Goal: Information Seeking & Learning: Learn about a topic

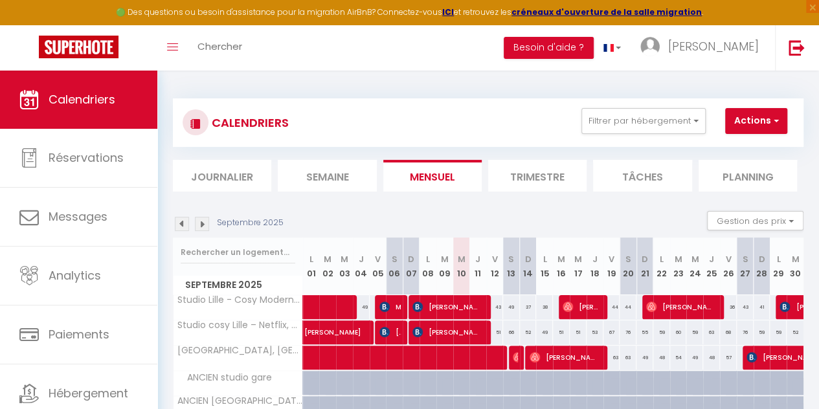
click at [181, 223] on img at bounding box center [182, 224] width 14 height 14
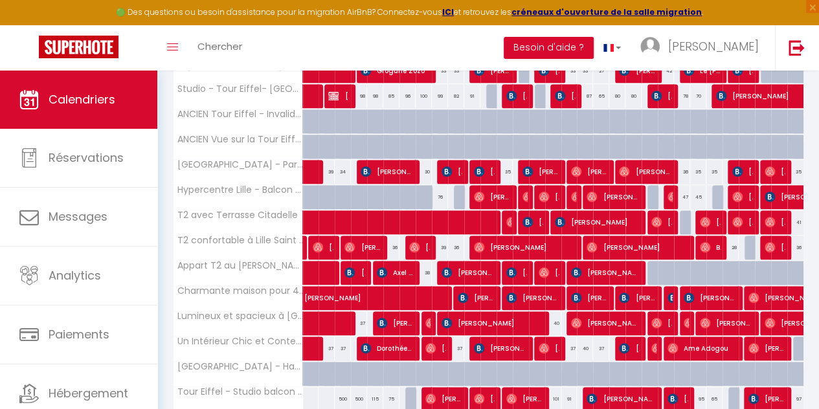
scroll to position [479, 0]
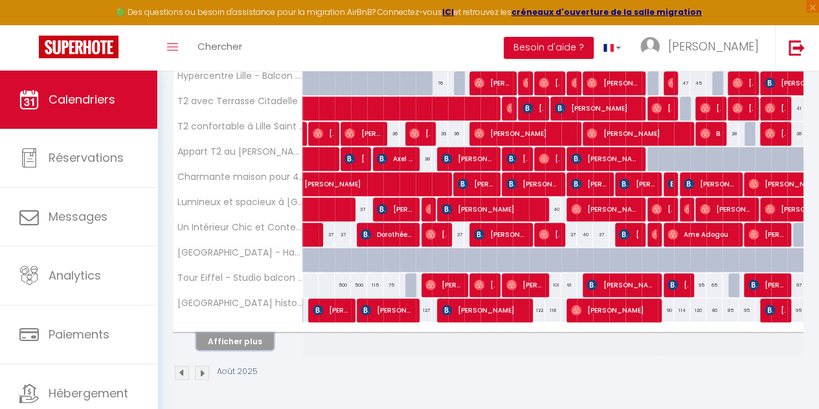
click at [242, 336] on button "Afficher plus" at bounding box center [235, 341] width 78 height 17
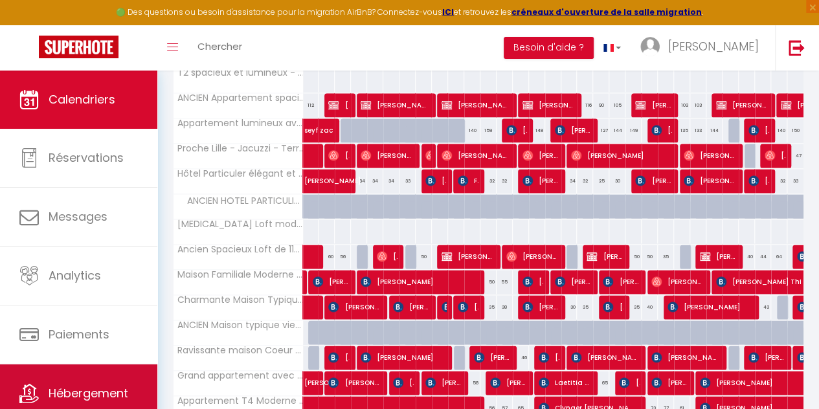
scroll to position [44, 0]
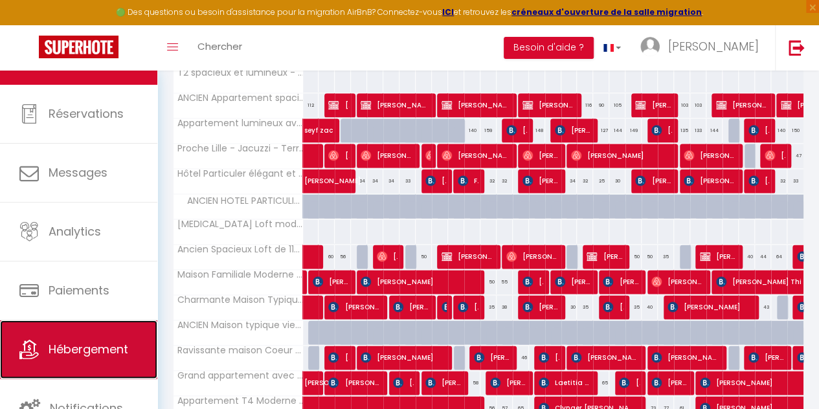
click at [96, 345] on span "Hébergement" at bounding box center [89, 349] width 80 height 16
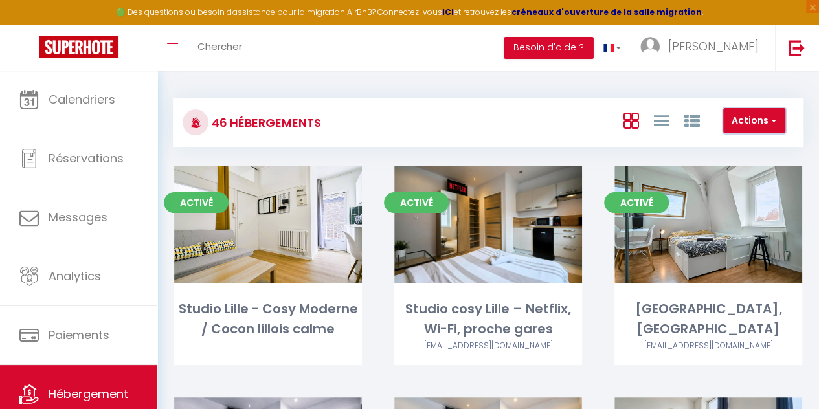
click at [756, 124] on button "Actions" at bounding box center [755, 121] width 62 height 26
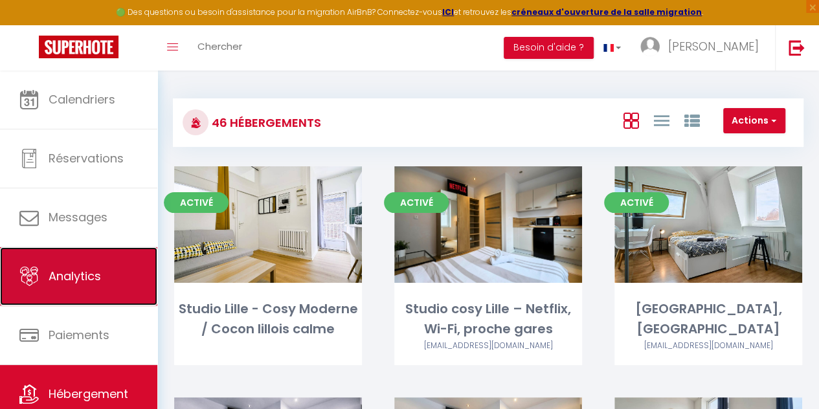
click at [51, 291] on link "Analytics" at bounding box center [78, 276] width 157 height 58
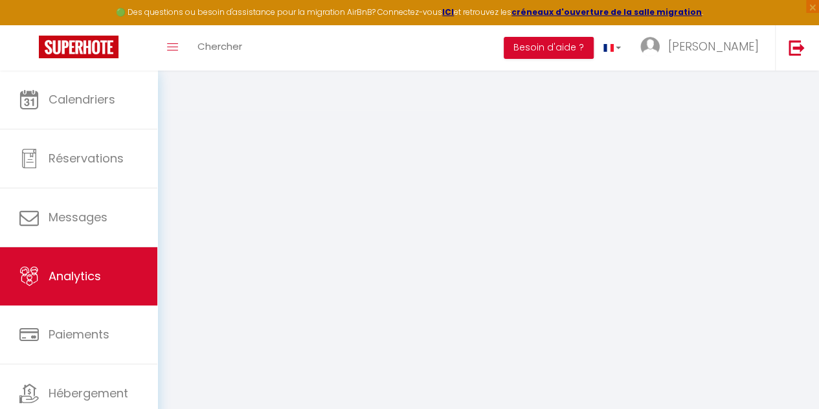
select select "2025"
select select "9"
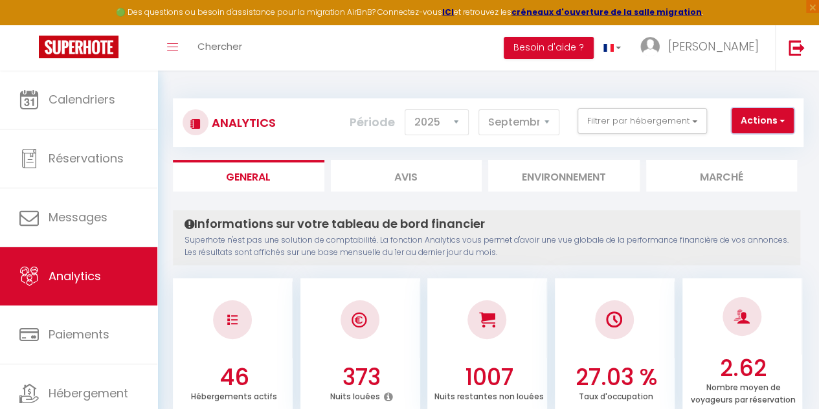
click at [756, 118] on button "Actions" at bounding box center [763, 121] width 62 height 26
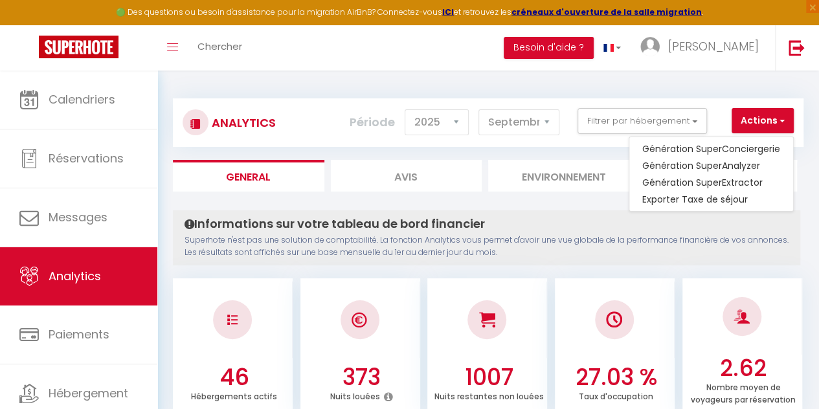
click at [598, 275] on ul "46 Hébergements actifs 373 Nuits louées 1007 Nuits restantes non louées 27.03 %…" at bounding box center [488, 347] width 631 height 144
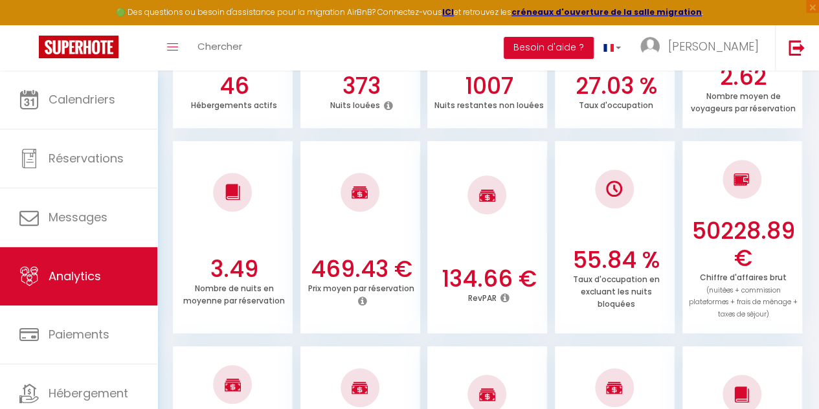
scroll to position [304, 0]
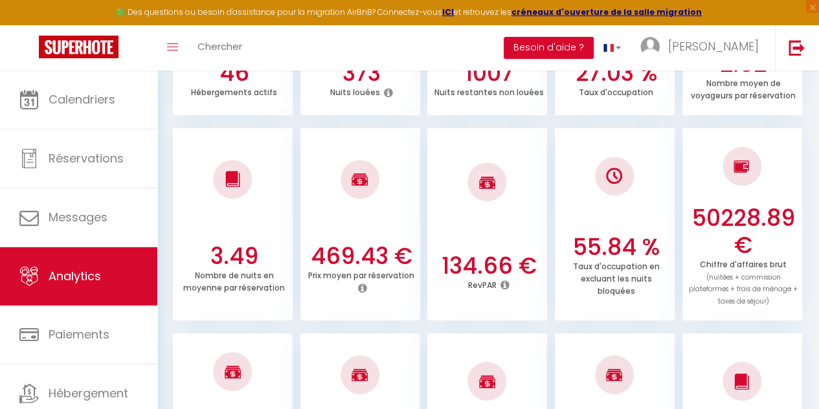
click at [505, 286] on icon at bounding box center [505, 285] width 9 height 10
click at [564, 224] on li "55.84 % Taux d'occupation en excluant les nuits bloquées" at bounding box center [615, 224] width 120 height 192
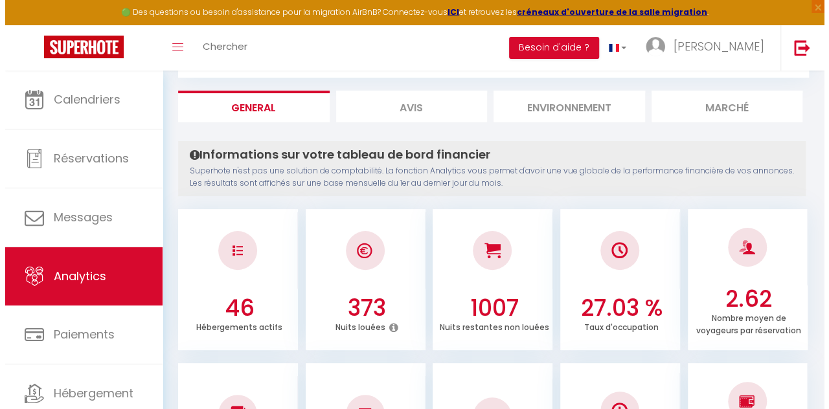
scroll to position [0, 0]
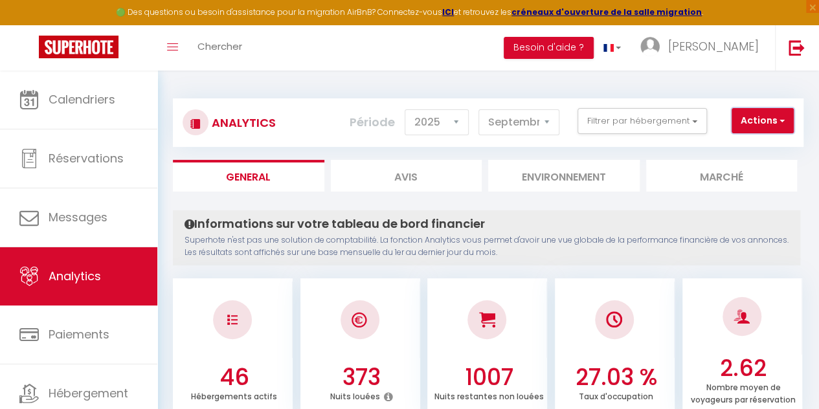
click at [773, 120] on button "Actions" at bounding box center [763, 121] width 62 height 26
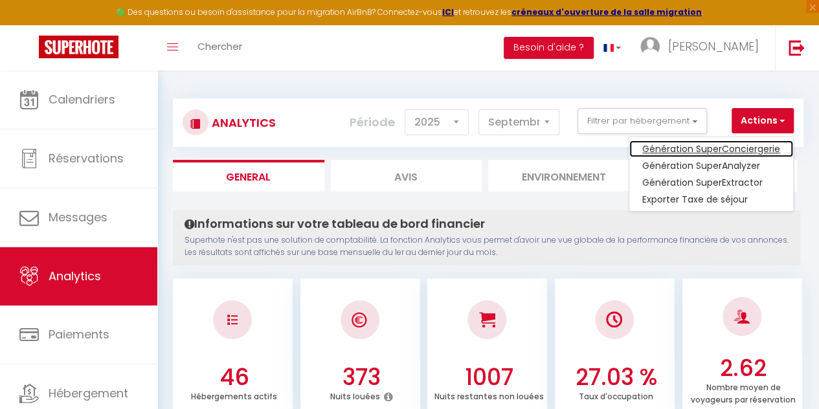
click at [726, 148] on link "Génération SuperConciergerie" at bounding box center [712, 149] width 164 height 17
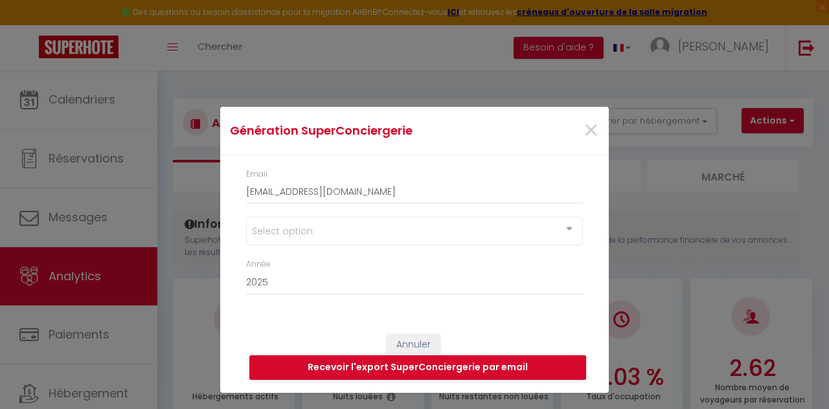
click at [555, 227] on div "Select option" at bounding box center [414, 231] width 337 height 29
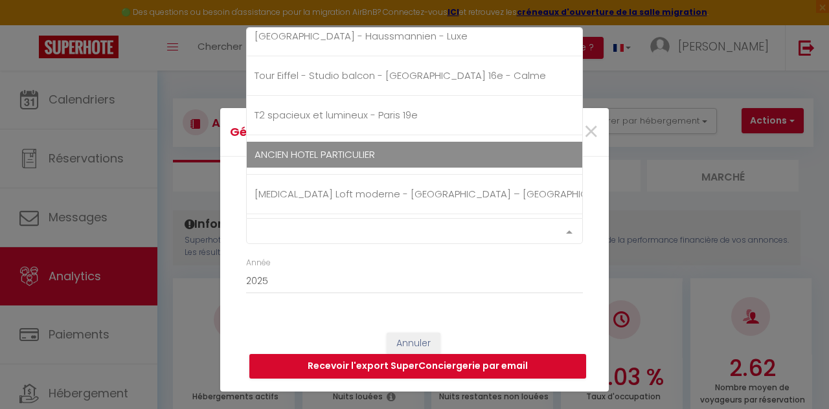
scroll to position [1650, 0]
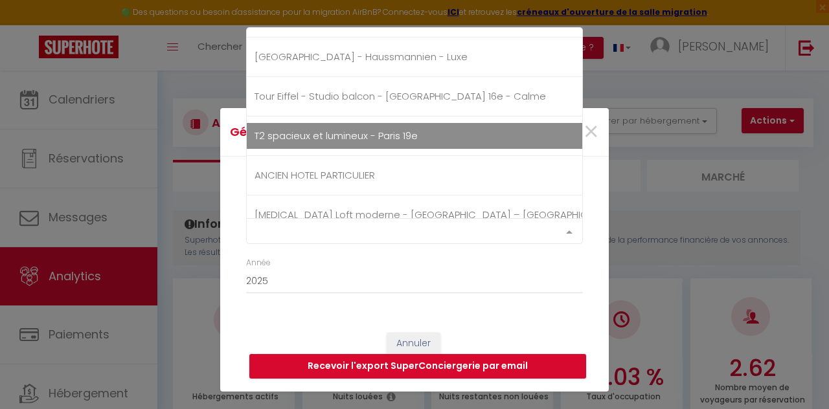
click at [330, 129] on span "T2 spacieux et lumineux - Paris 19e" at bounding box center [336, 136] width 163 height 14
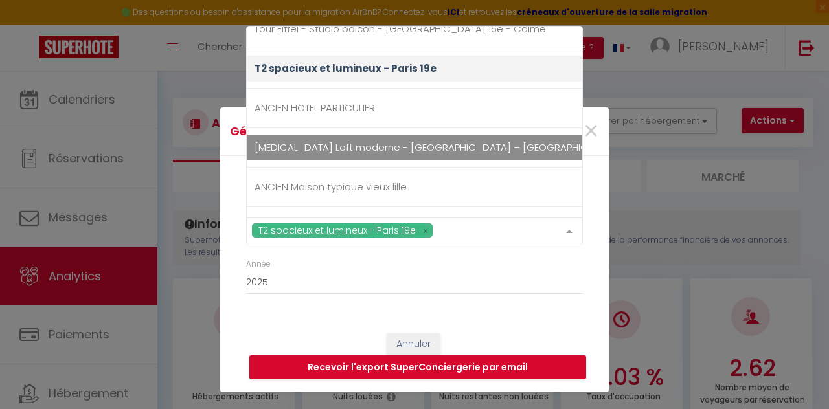
scroll to position [1715, 0]
click at [402, 143] on span "[MEDICAL_DATA] Loft moderne - [GEOGRAPHIC_DATA] – [GEOGRAPHIC_DATA]" at bounding box center [439, 148] width 369 height 14
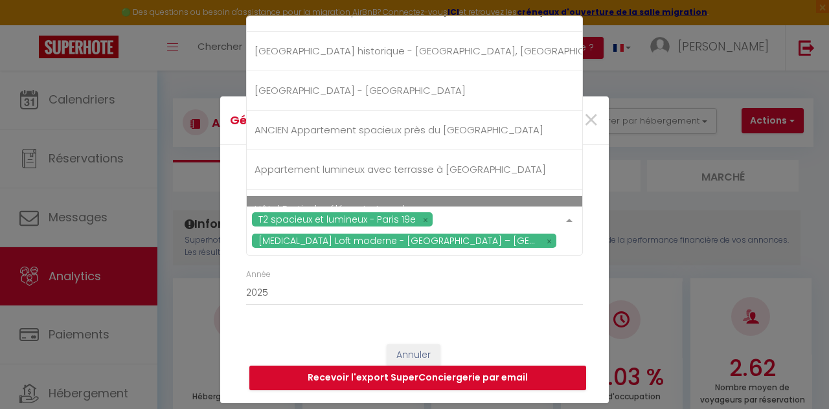
scroll to position [418, 0]
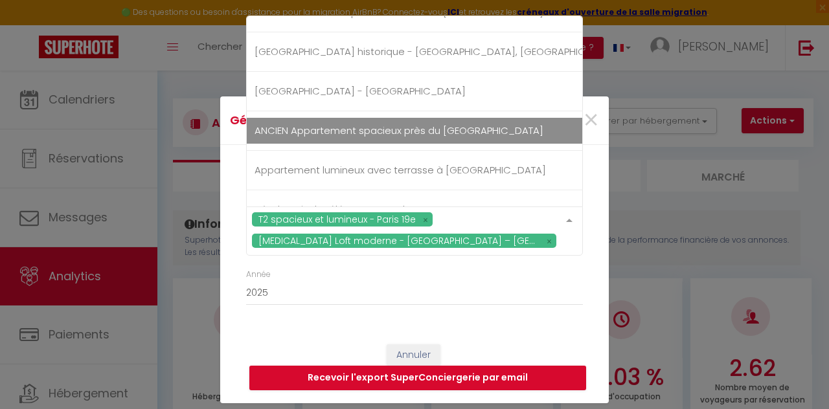
click at [347, 134] on span "ANCIEN Appartement spacieux près du [GEOGRAPHIC_DATA]" at bounding box center [399, 131] width 289 height 14
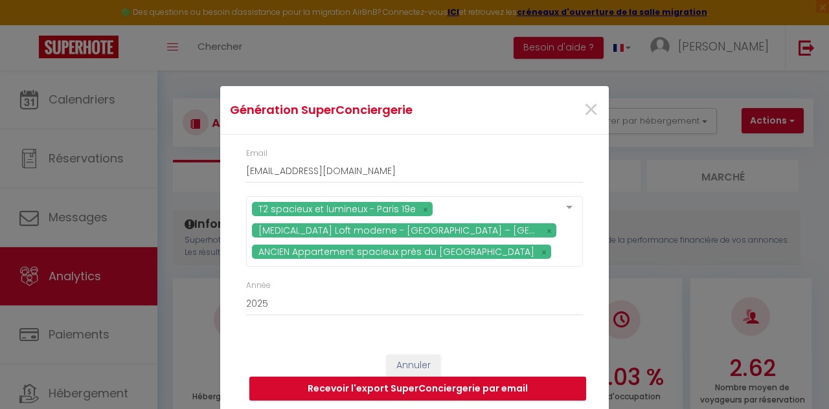
click at [516, 374] on div "Annuler Recevoir l'export SuperConciergerie par email" at bounding box center [414, 378] width 389 height 72
click at [508, 388] on button "Recevoir l'export SuperConciergerie par email" at bounding box center [417, 389] width 337 height 25
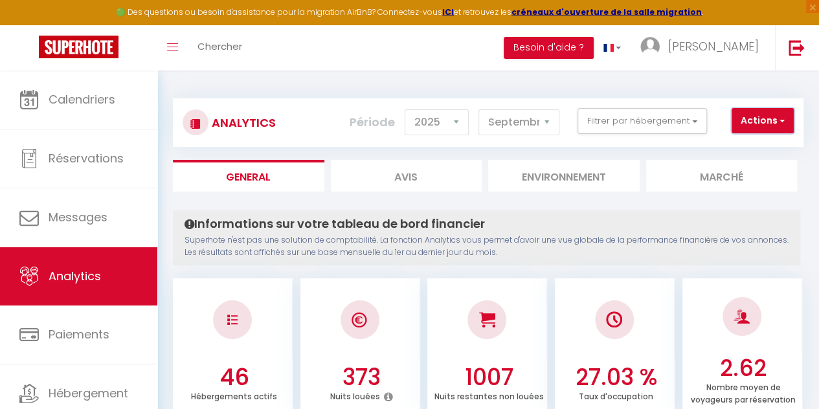
click at [764, 116] on button "Actions" at bounding box center [763, 121] width 62 height 26
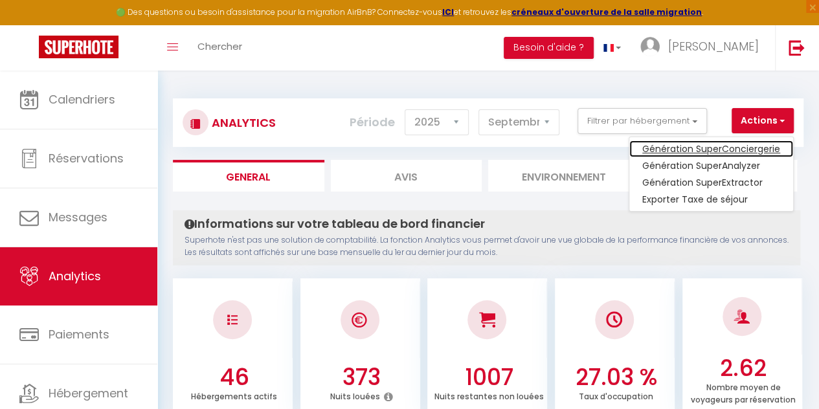
click at [708, 144] on link "Génération SuperConciergerie" at bounding box center [712, 149] width 164 height 17
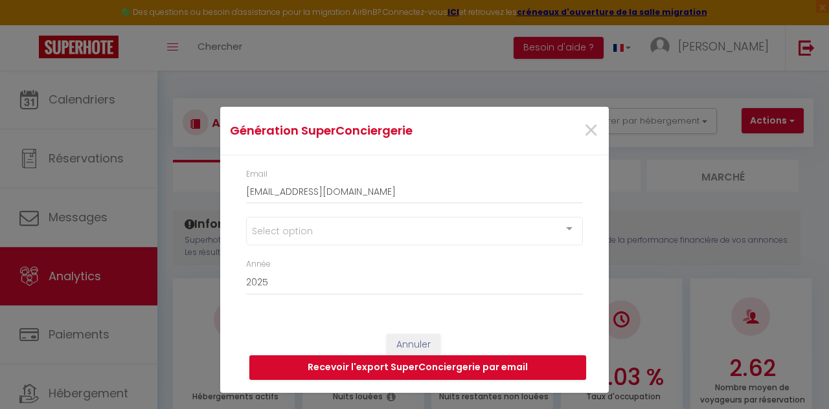
click at [461, 240] on div "Select option" at bounding box center [414, 231] width 337 height 29
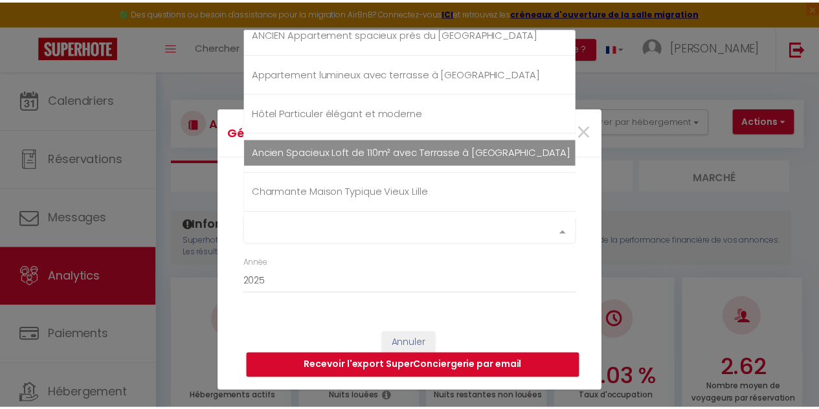
scroll to position [520, 0]
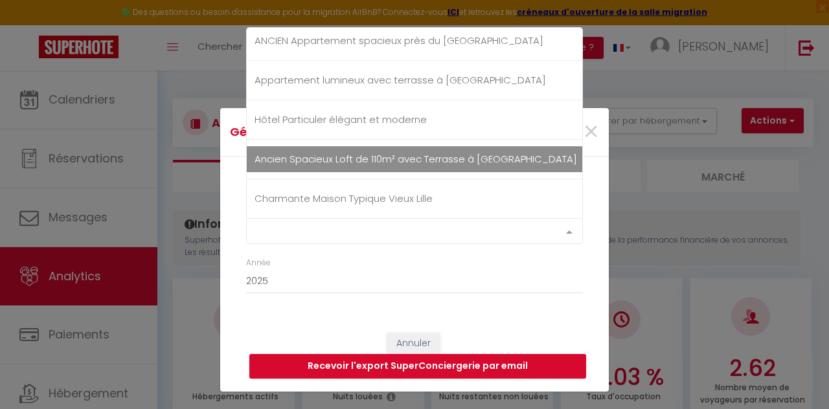
click at [368, 156] on span "Ancien Spacieux Loft de 110m² avec Terrasse à [GEOGRAPHIC_DATA]" at bounding box center [416, 159] width 323 height 14
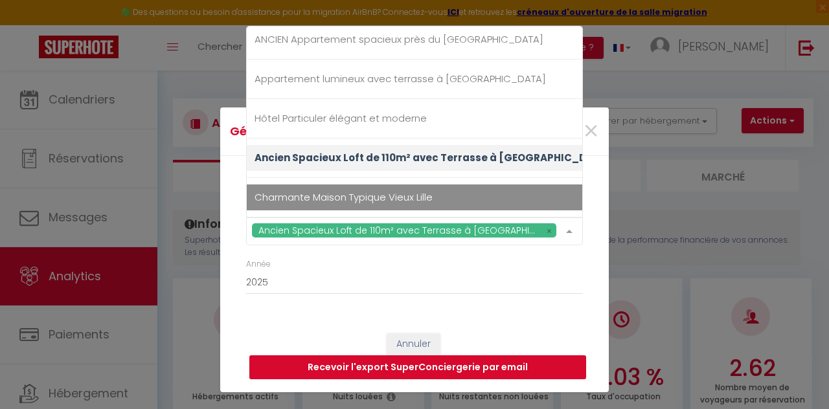
click at [522, 366] on button "Recevoir l'export SuperConciergerie par email" at bounding box center [417, 368] width 337 height 25
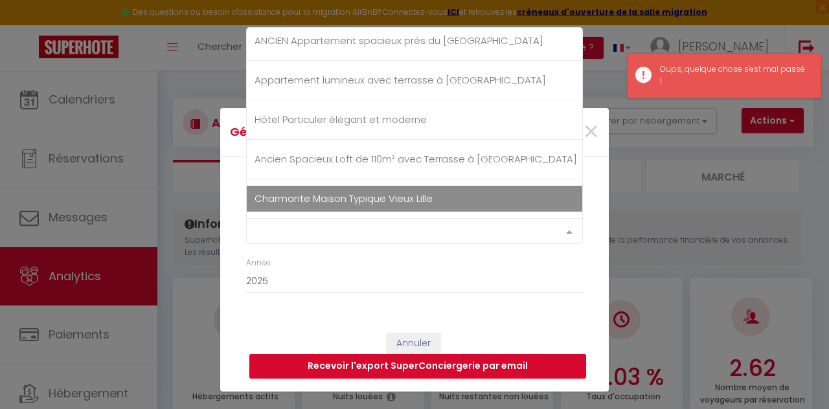
click at [373, 228] on div "Select option" at bounding box center [414, 231] width 337 height 26
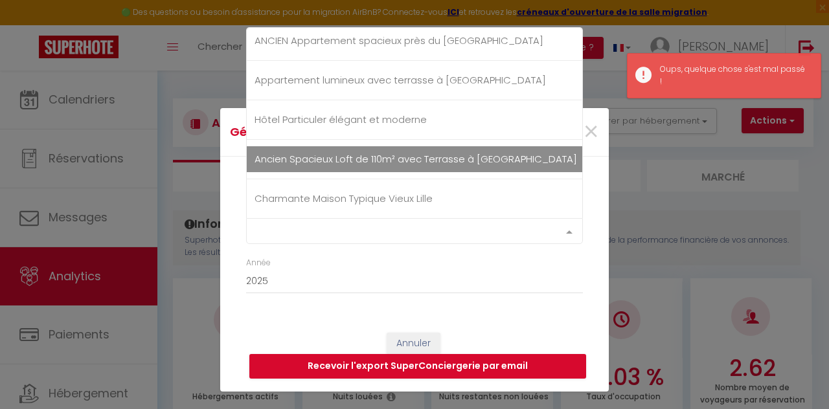
click at [401, 153] on span "Ancien Spacieux Loft de 110m² avec Terrasse à [GEOGRAPHIC_DATA]" at bounding box center [416, 159] width 323 height 14
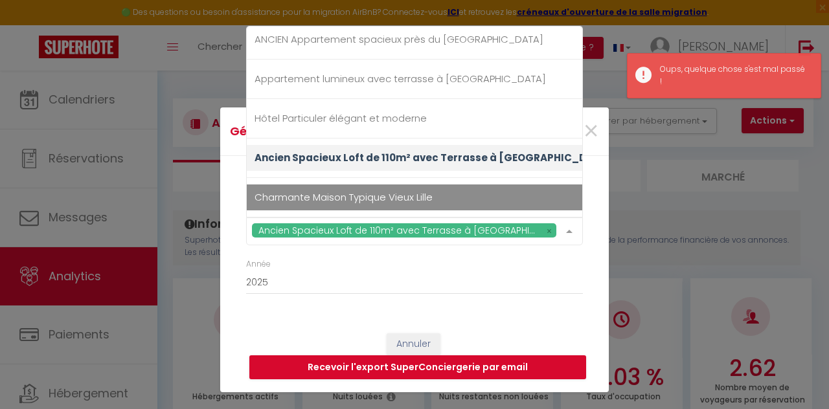
click at [590, 295] on div "Année 2015 2016 2017 2018 2019 2020 2021 2022 2023 2024 2025 2026 2027 2028" at bounding box center [415, 283] width 354 height 50
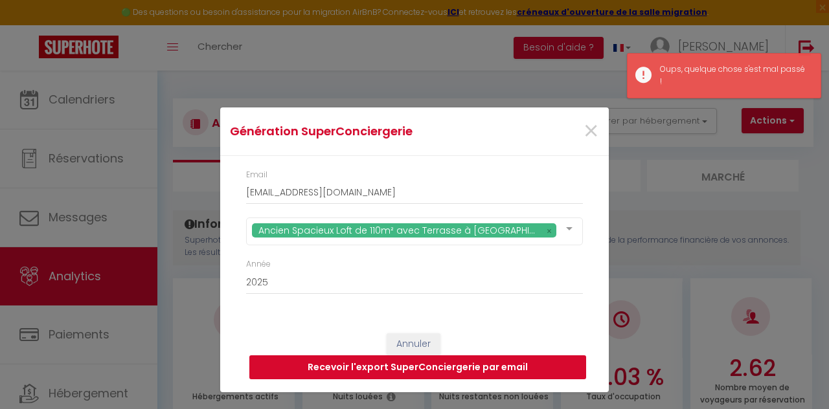
click at [529, 366] on button "Recevoir l'export SuperConciergerie par email" at bounding box center [417, 368] width 337 height 25
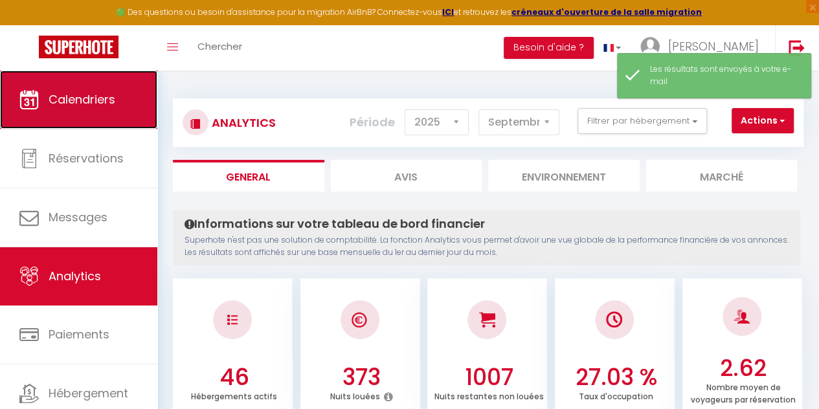
click at [135, 105] on link "Calendriers" at bounding box center [78, 100] width 157 height 58
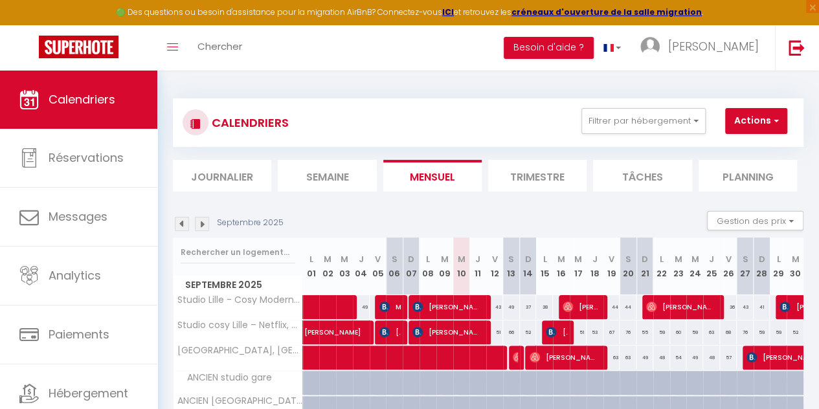
click at [175, 221] on img at bounding box center [182, 224] width 14 height 14
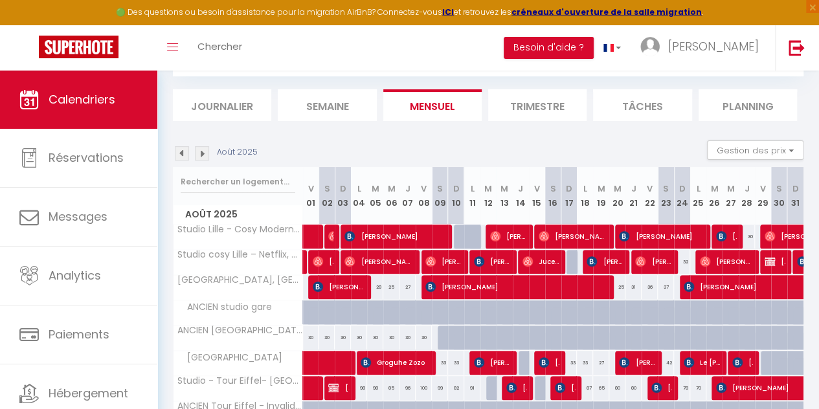
scroll to position [481, 0]
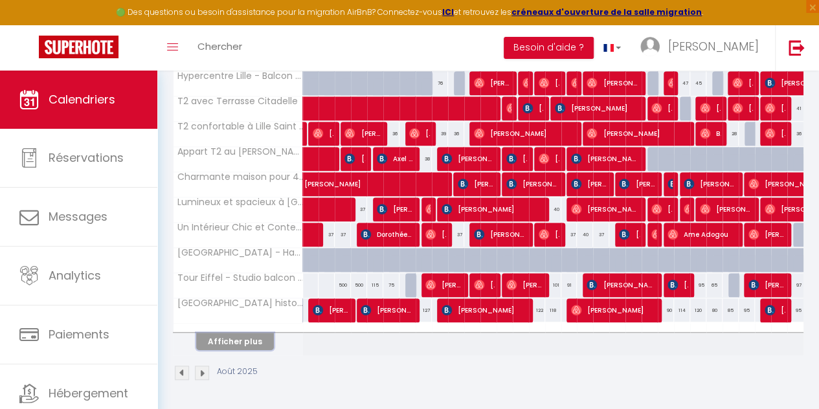
click at [262, 336] on button "Afficher plus" at bounding box center [235, 341] width 78 height 17
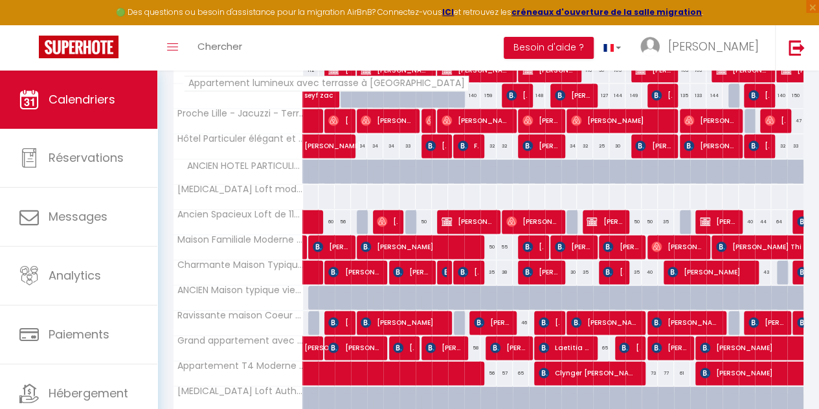
scroll to position [797, 0]
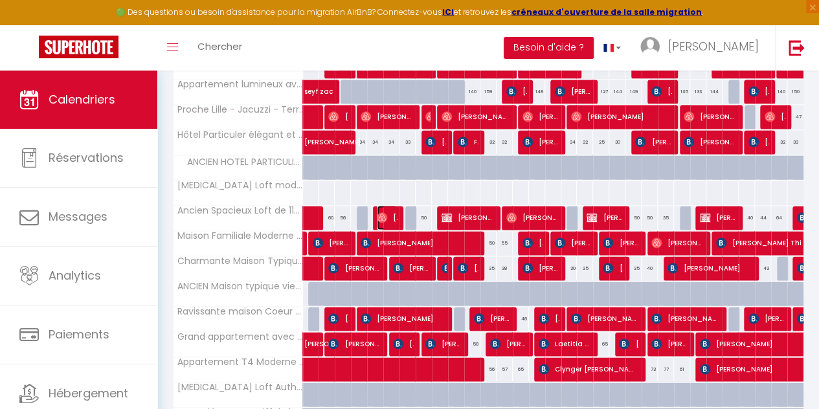
click at [389, 209] on span "[PERSON_NAME]" at bounding box center [387, 217] width 21 height 25
select select "OK"
select select "0"
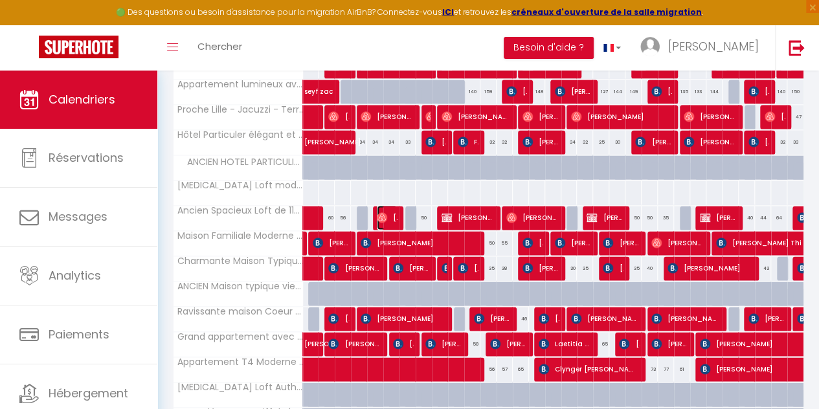
select select "1"
select select
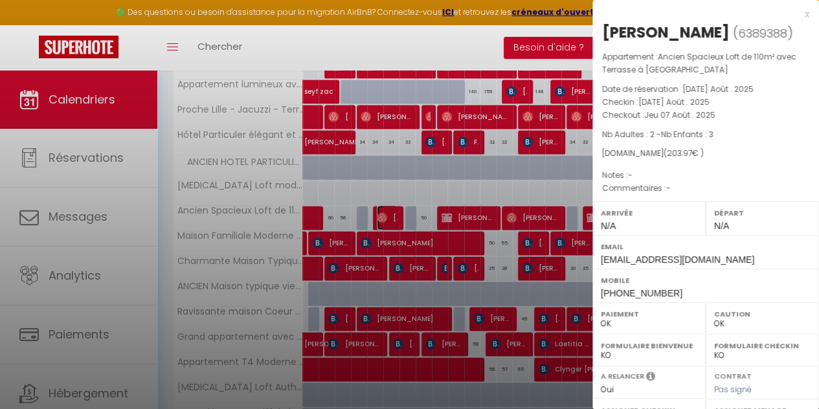
select select "36537"
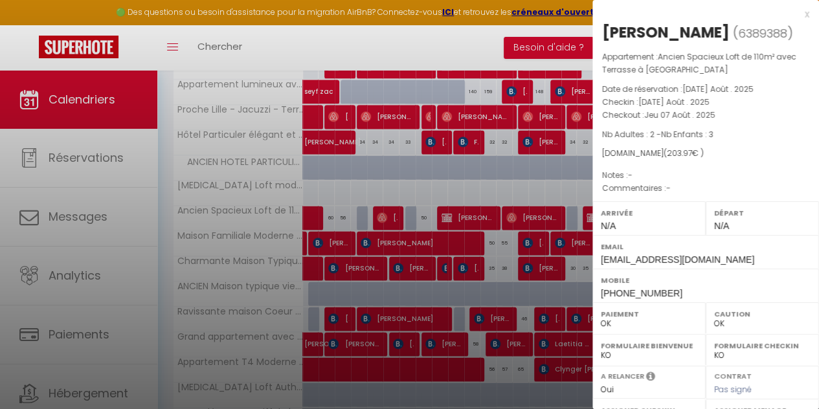
click at [497, 172] on div at bounding box center [409, 204] width 819 height 409
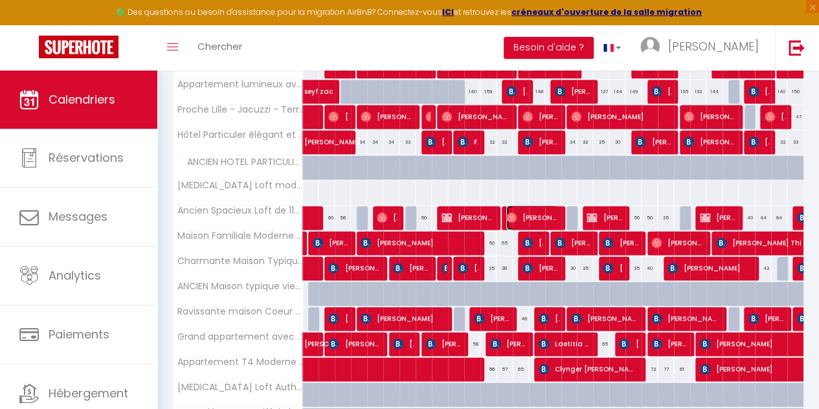
click at [535, 212] on span "[PERSON_NAME]" at bounding box center [533, 217] width 52 height 25
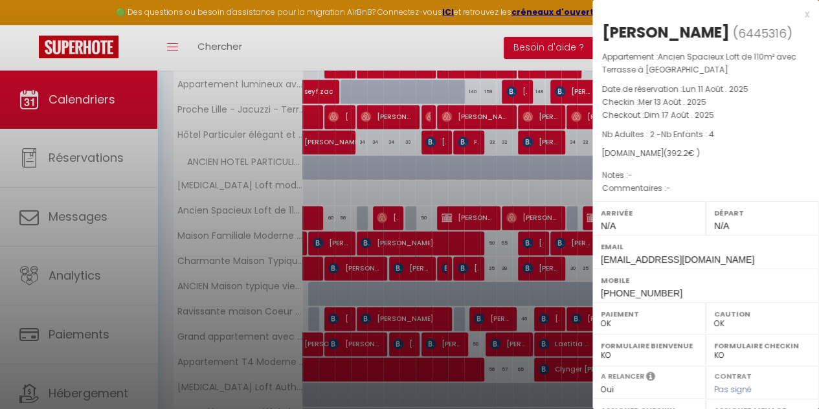
click at [525, 89] on div at bounding box center [409, 204] width 819 height 409
